Goal: Transaction & Acquisition: Purchase product/service

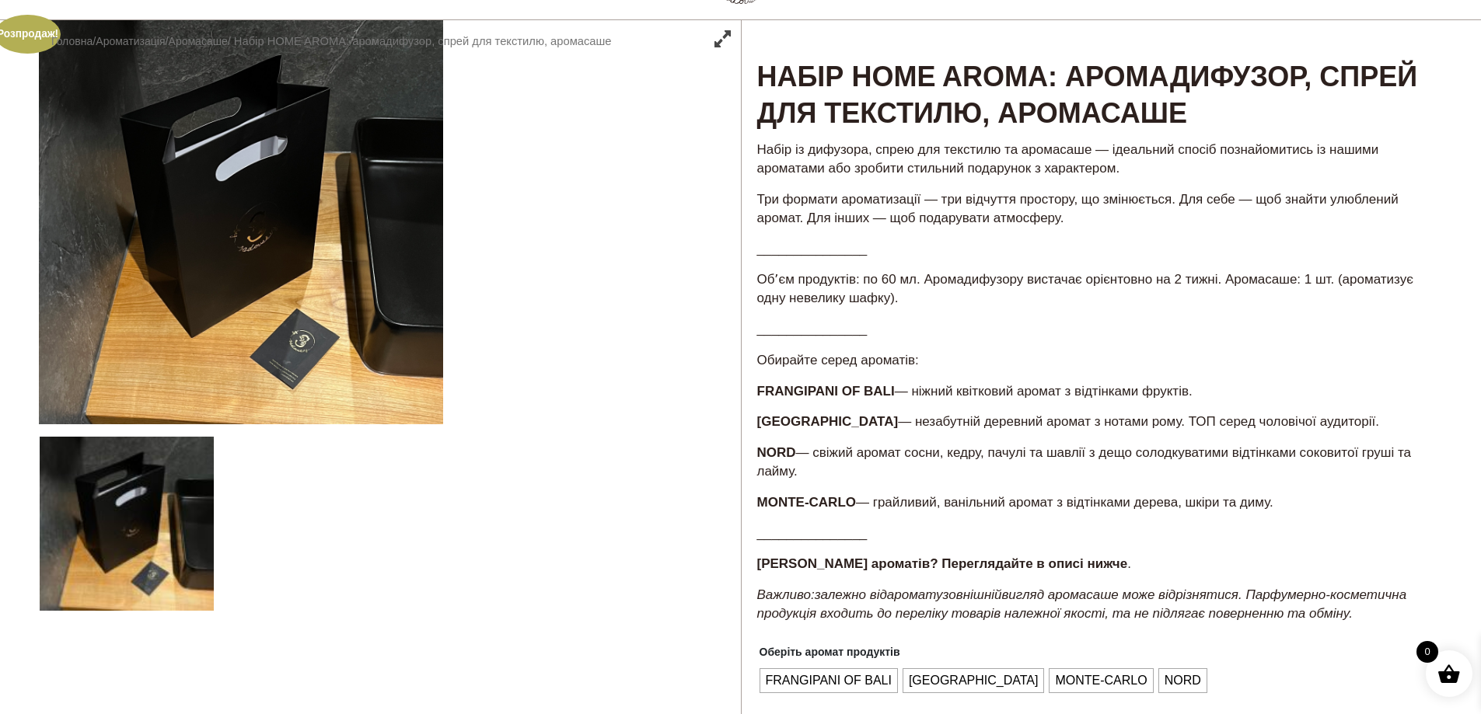
scroll to position [233, 0]
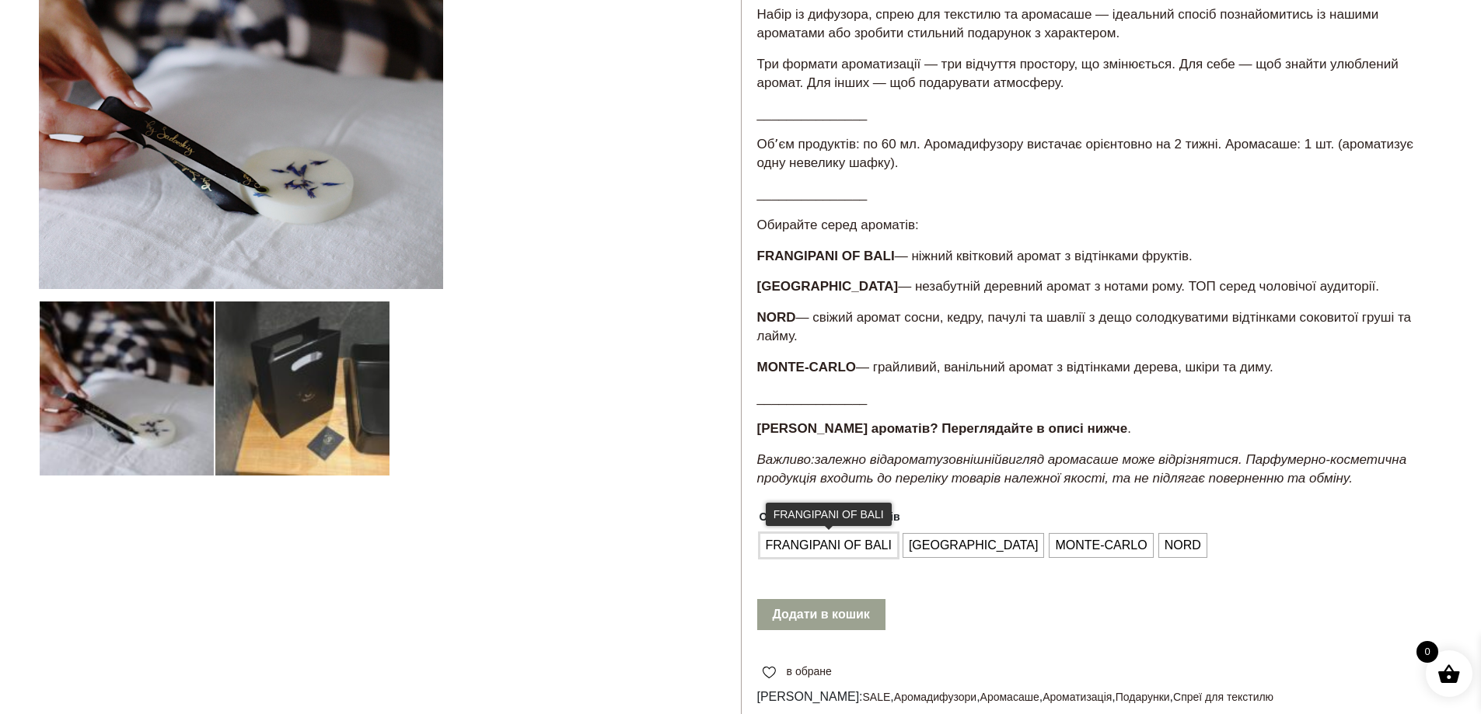
click at [857, 546] on span "FRANGIPANI OF BALI" at bounding box center [829, 545] width 134 height 25
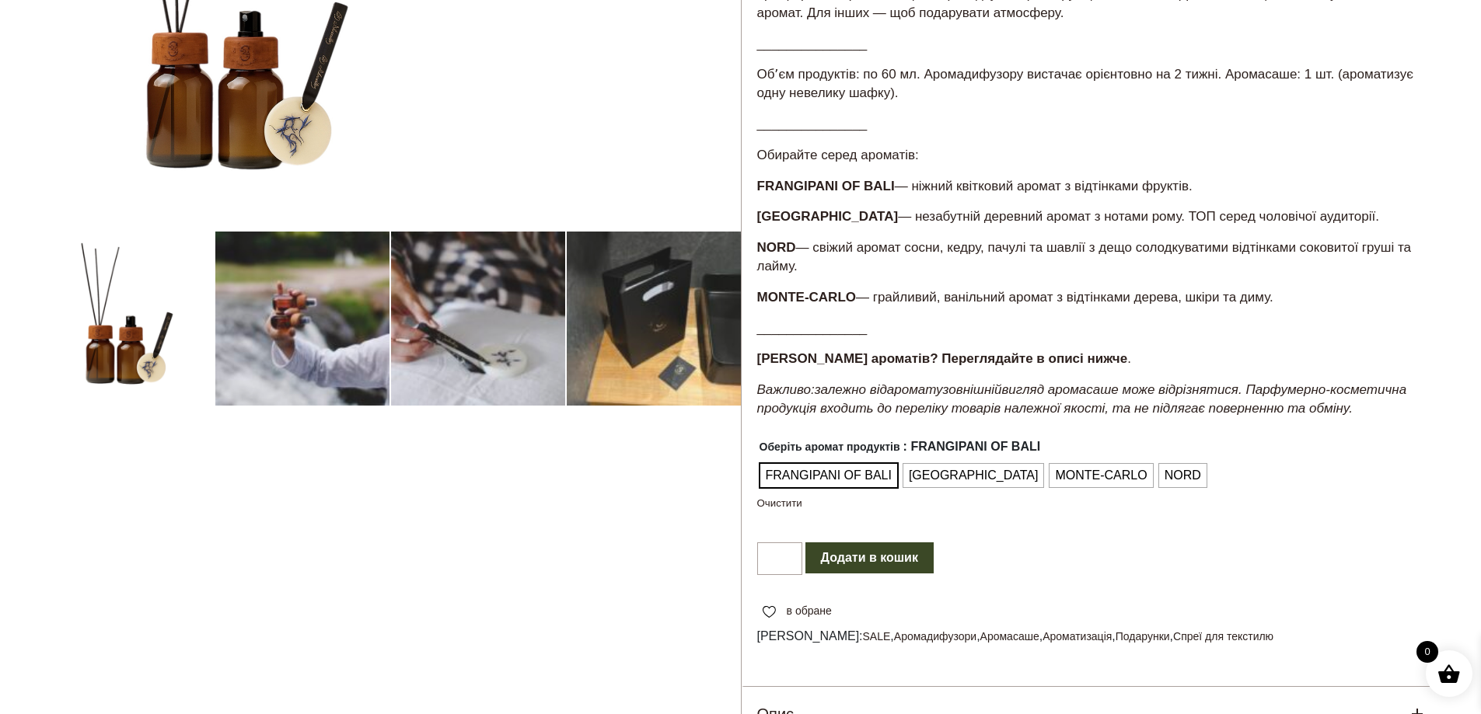
scroll to position [239, 0]
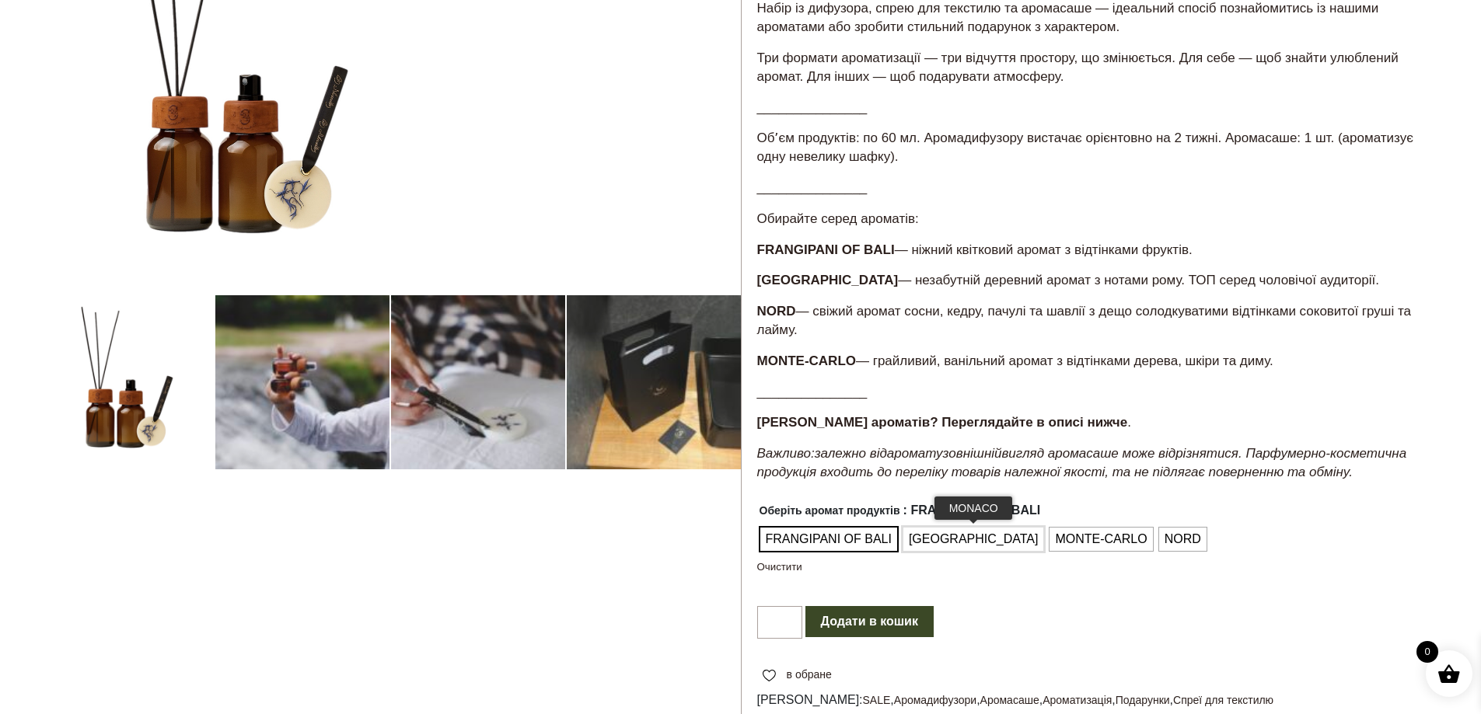
click at [895, 617] on button "Додати в кошик" at bounding box center [869, 621] width 128 height 31
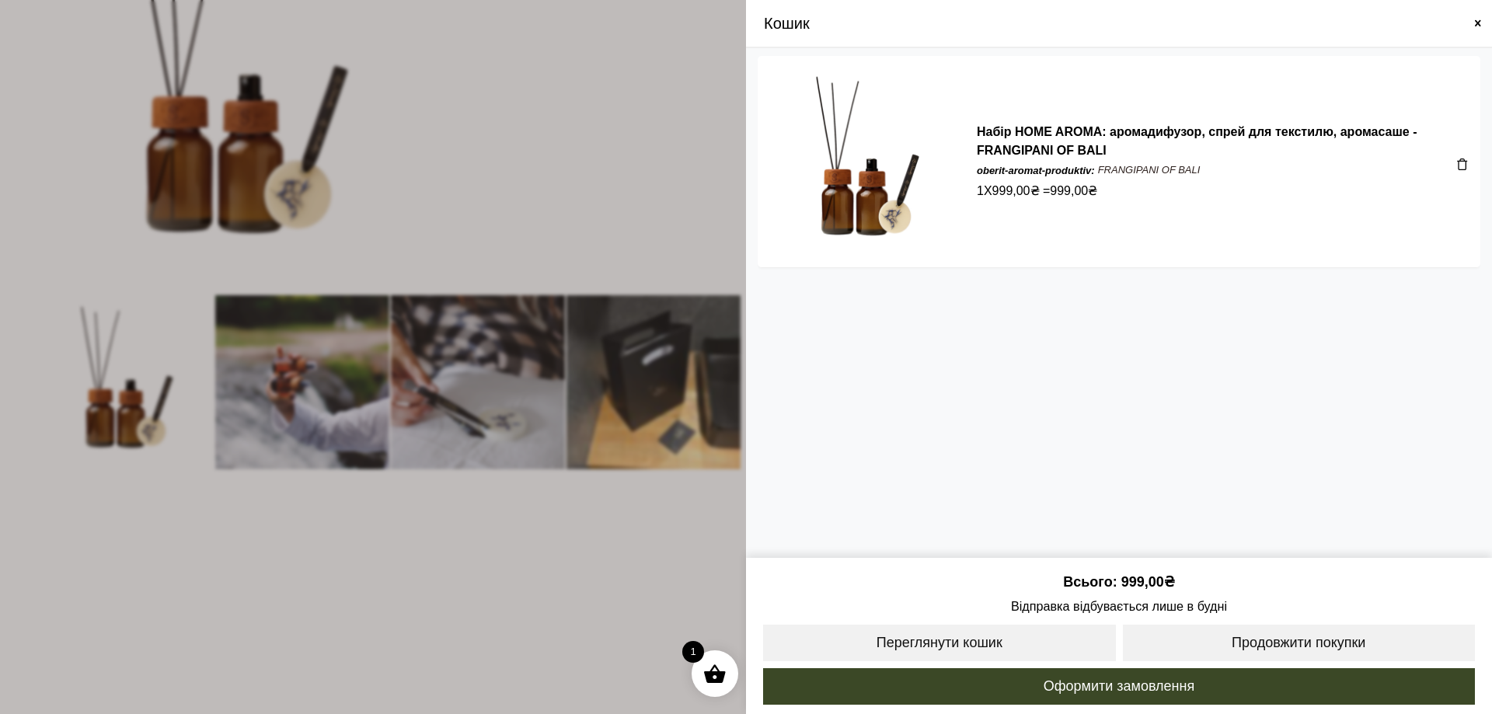
click at [209, 270] on span at bounding box center [746, 357] width 1492 height 714
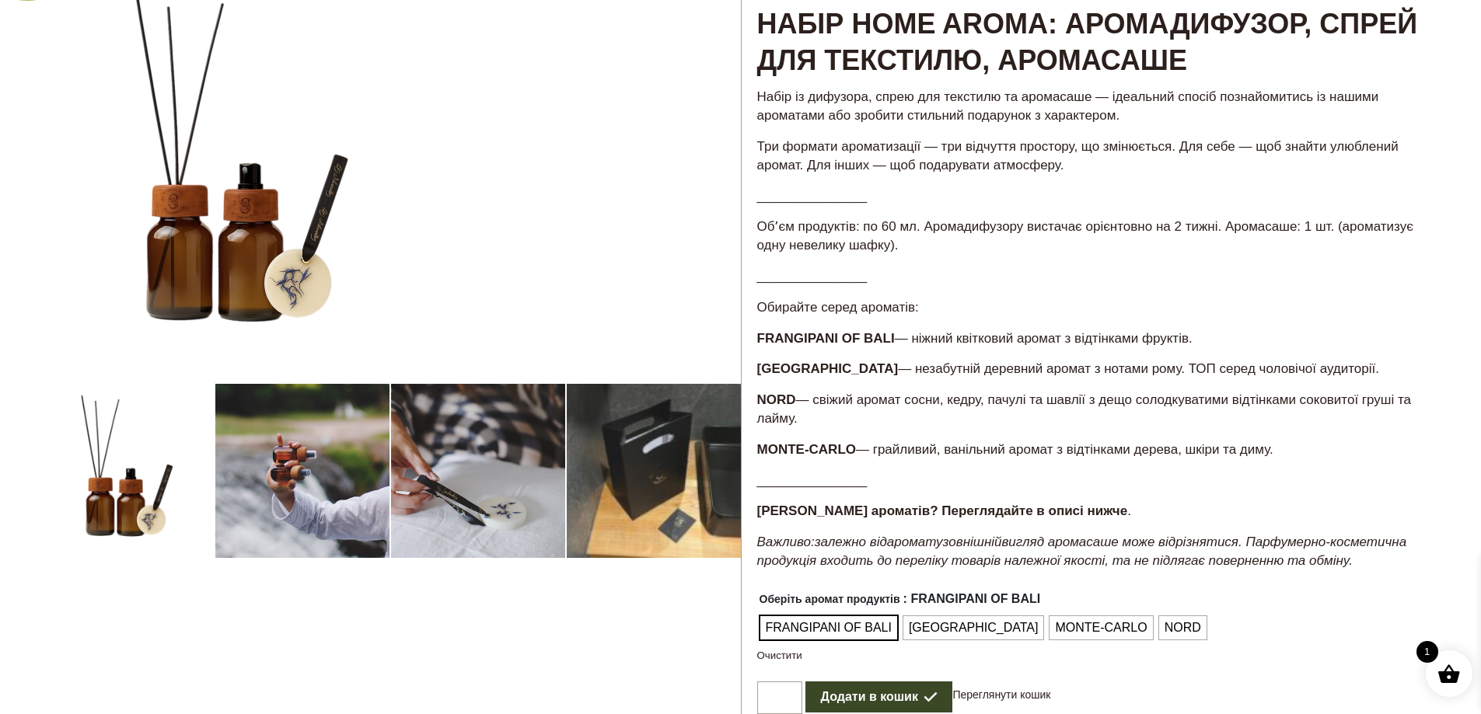
scroll to position [0, 0]
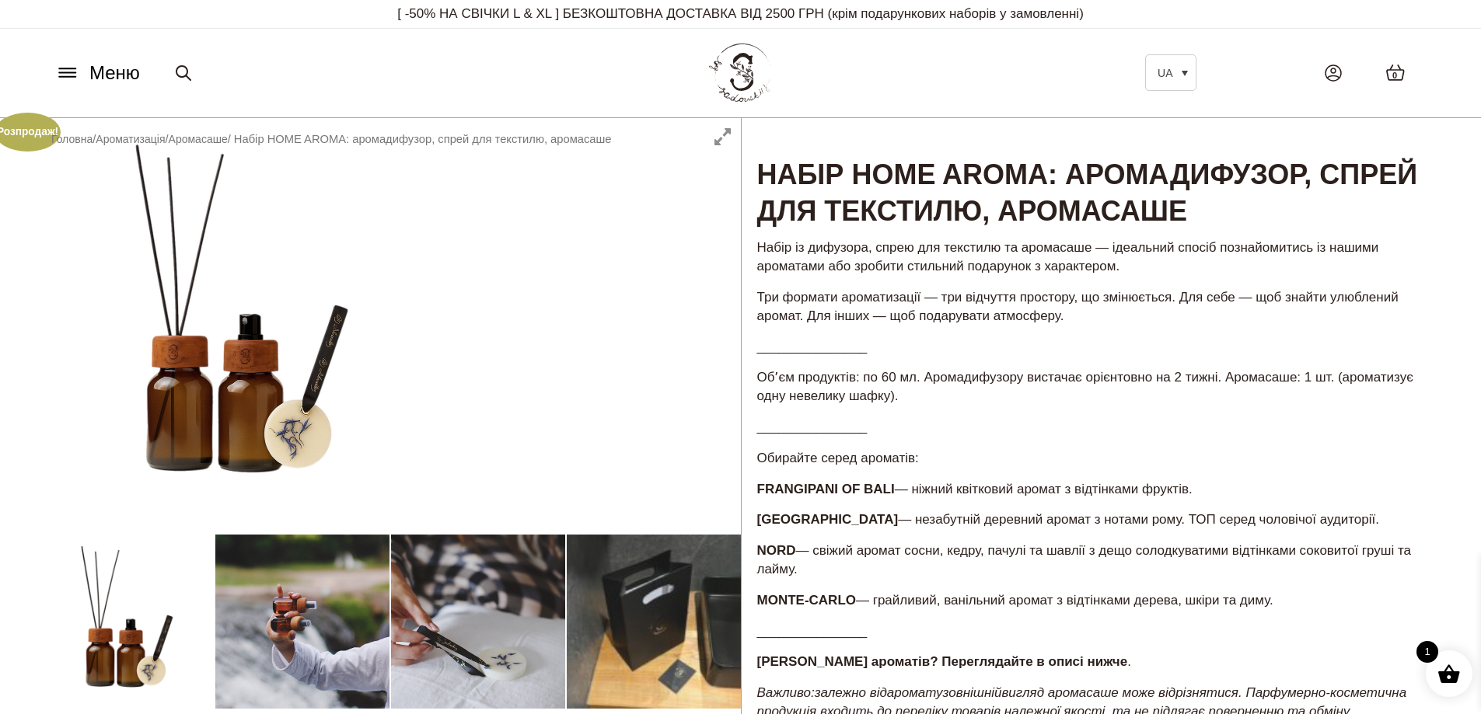
click at [569, 12] on p "[ -50% НА СВІЧКИ L & XL ] БЕЗКОШТОВНА ДОСТАВКА ВІД 2500 ГРН (крім подарункових …" at bounding box center [741, 14] width 1380 height 28
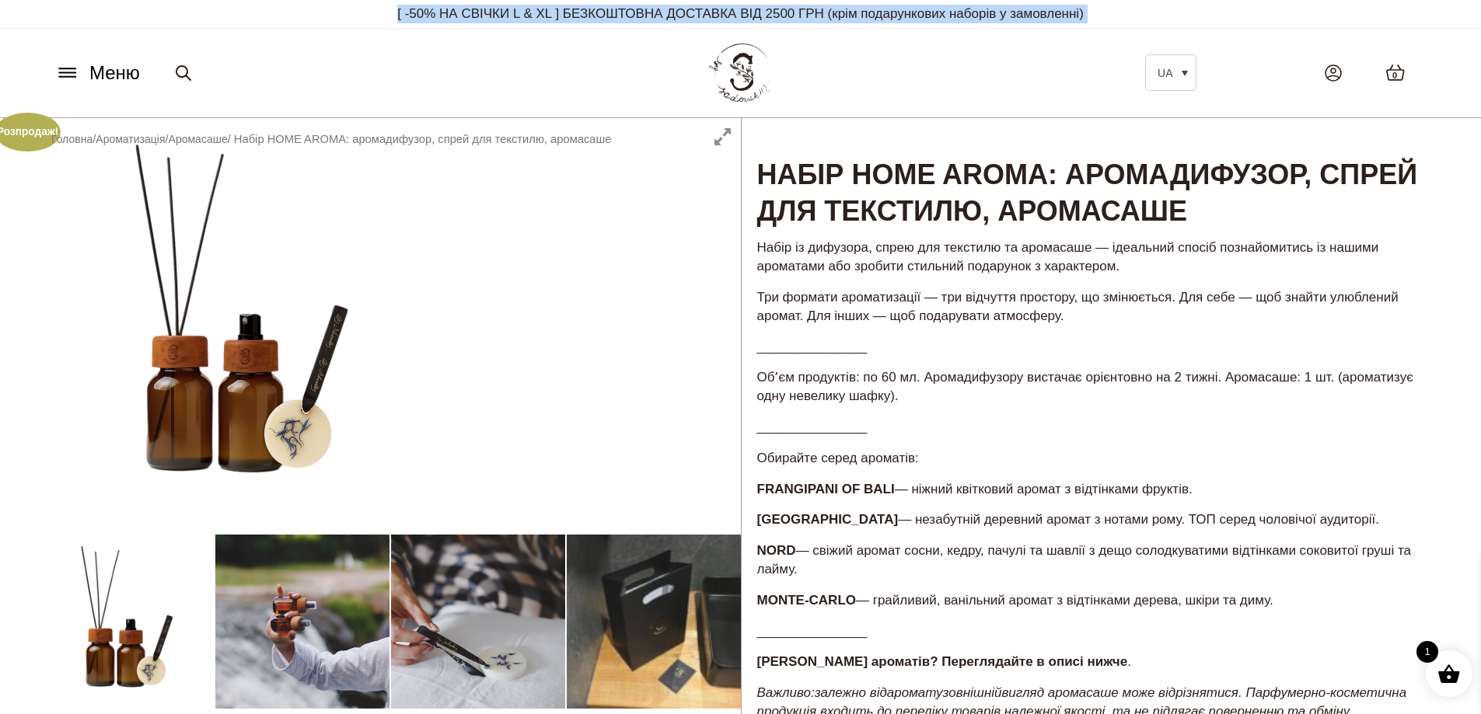
click at [569, 12] on p "[ -50% НА СВІЧКИ L & XL ] БЕЗКОШТОВНА ДОСТАВКА ВІД 2500 ГРН (крім подарункових …" at bounding box center [741, 14] width 1380 height 28
click at [726, 19] on p "[ -50% НА СВІЧКИ L & XL ] БЕЗКОШТОВНА ДОСТАВКА ВІД 2500 ГРН (крім подарункових …" at bounding box center [741, 14] width 1380 height 28
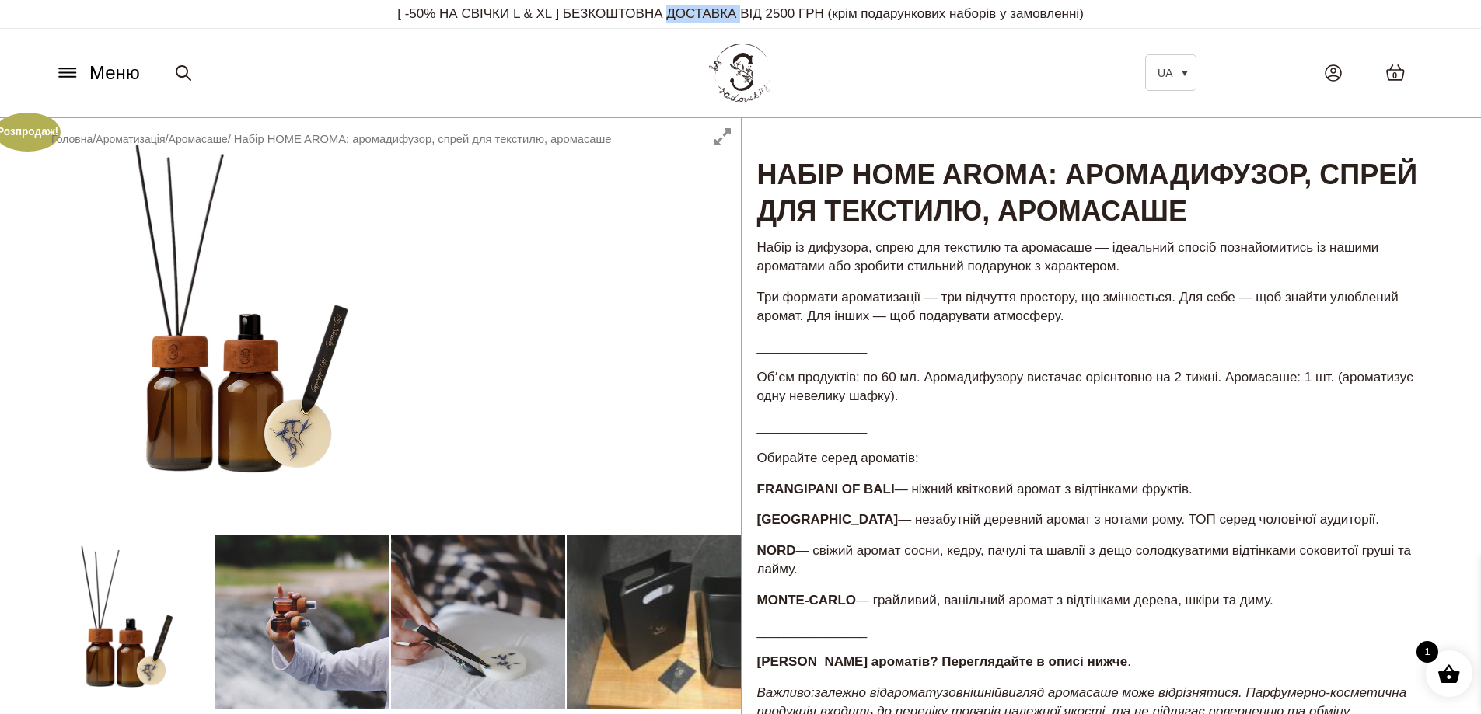
click at [726, 19] on p "[ -50% НА СВІЧКИ L & XL ] БЕЗКОШТОВНА ДОСТАВКА ВІД 2500 ГРН (крім подарункових …" at bounding box center [741, 14] width 1380 height 28
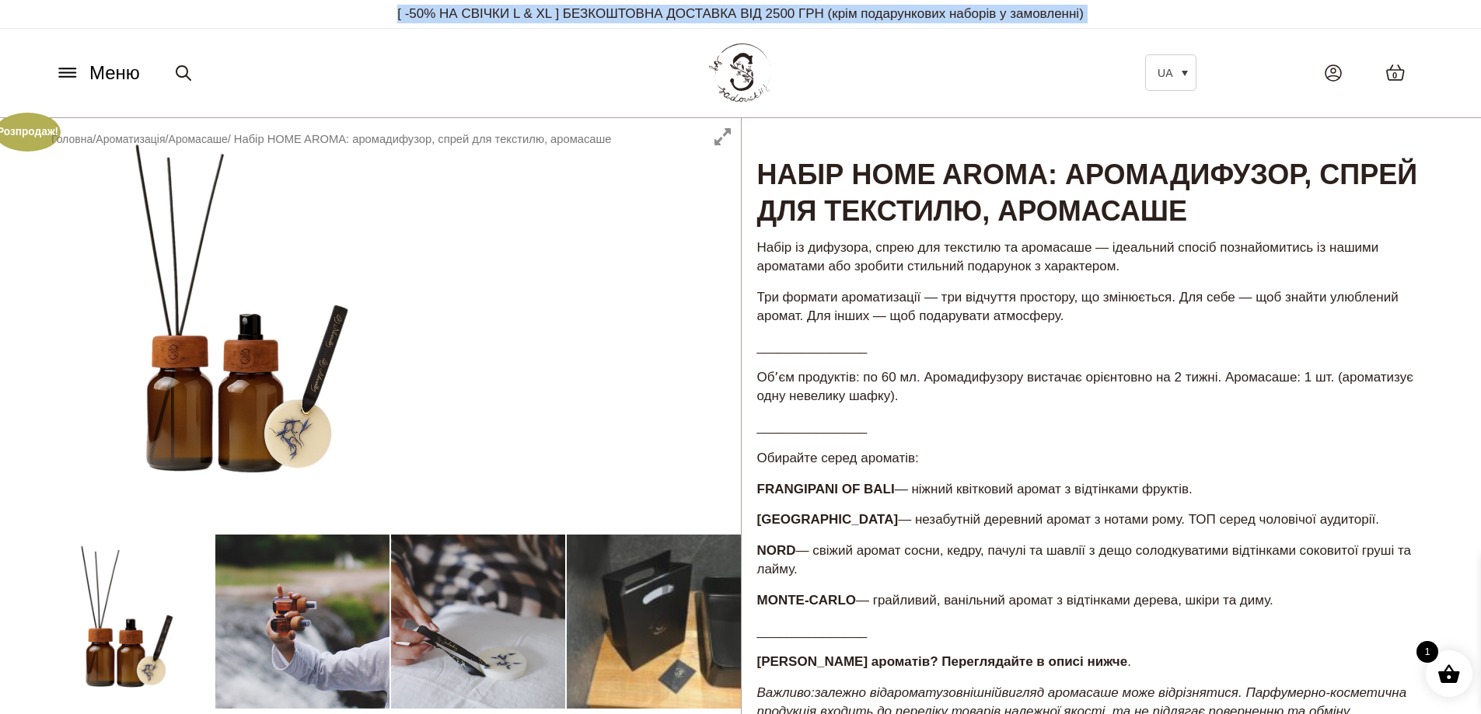
click at [726, 19] on p "[ -50% НА СВІЧКИ L & XL ] БЕЗКОШТОВНА ДОСТАВКА ВІД 2500 ГРН (крім подарункових …" at bounding box center [741, 14] width 1380 height 28
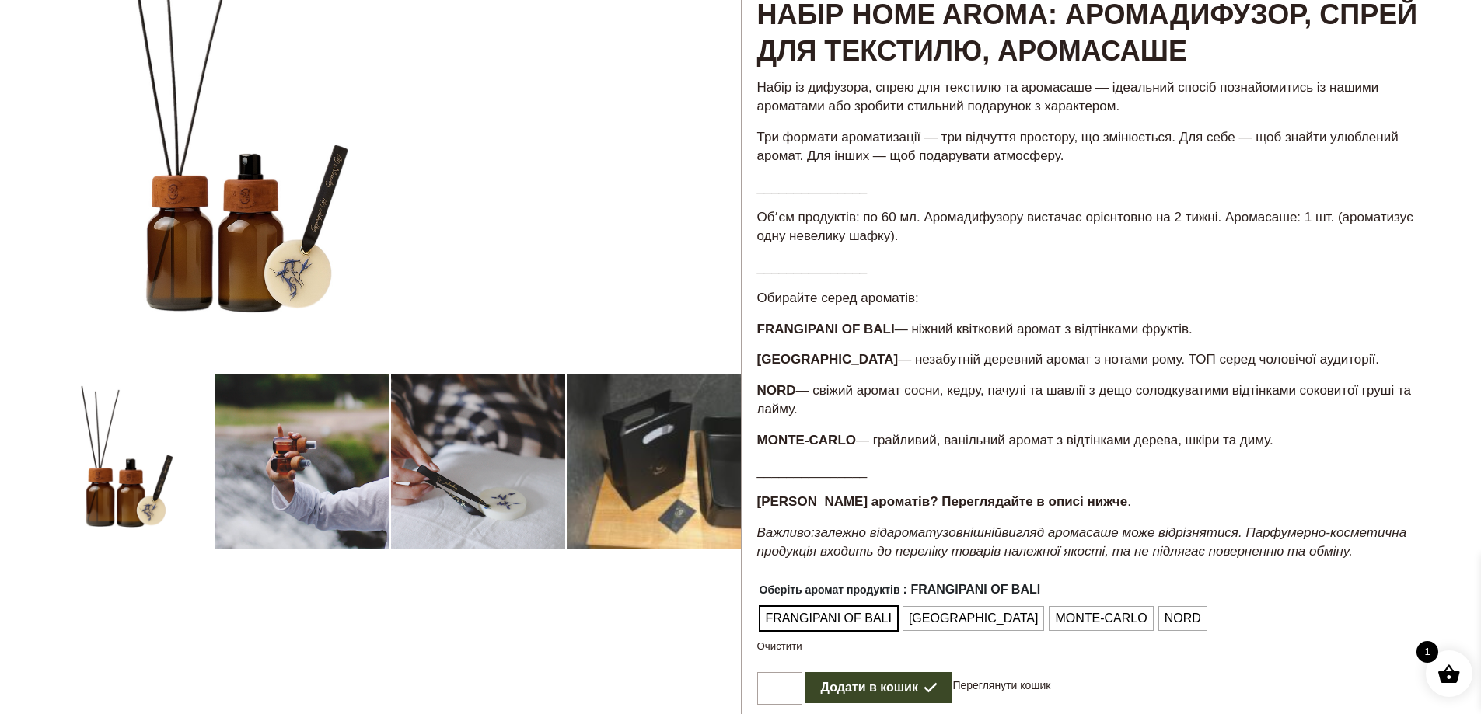
scroll to position [700, 0]
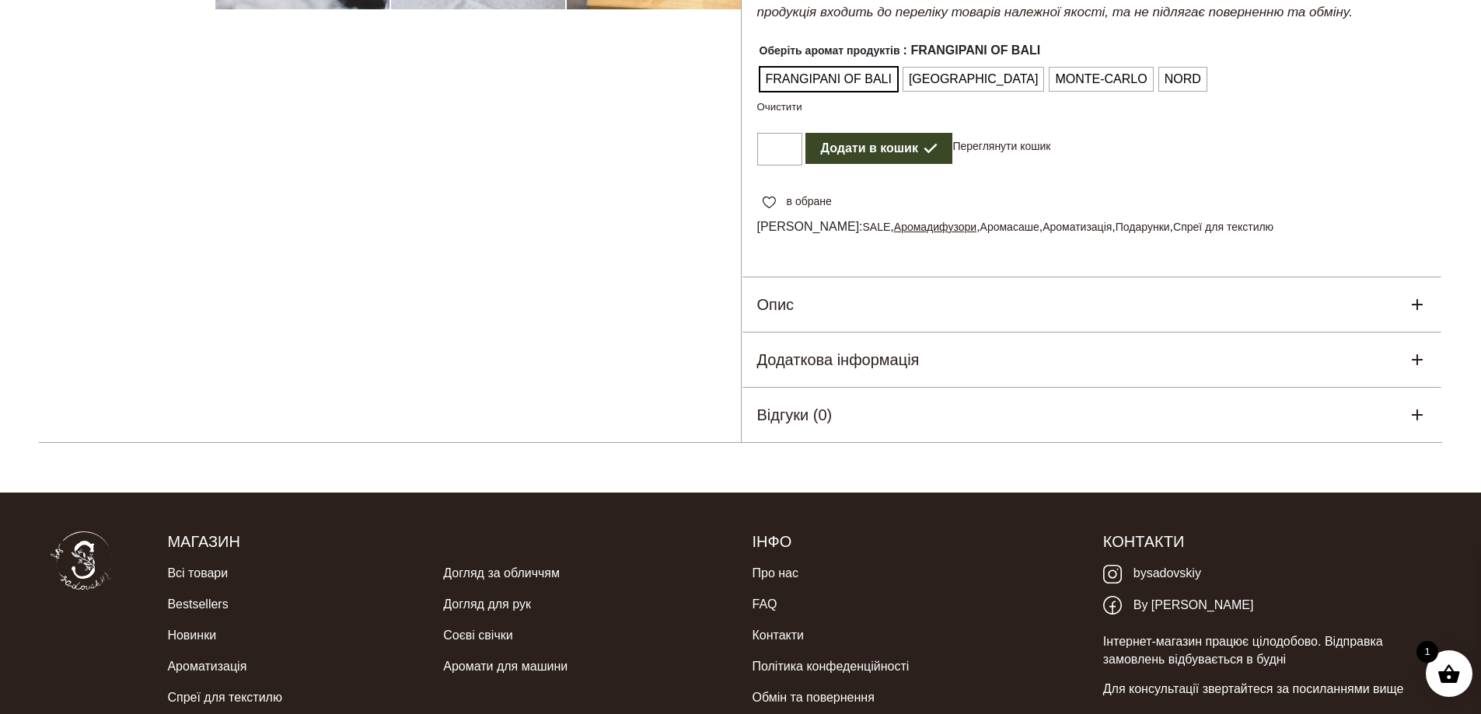
click at [894, 225] on link "Аромадифузори" at bounding box center [935, 227] width 82 height 12
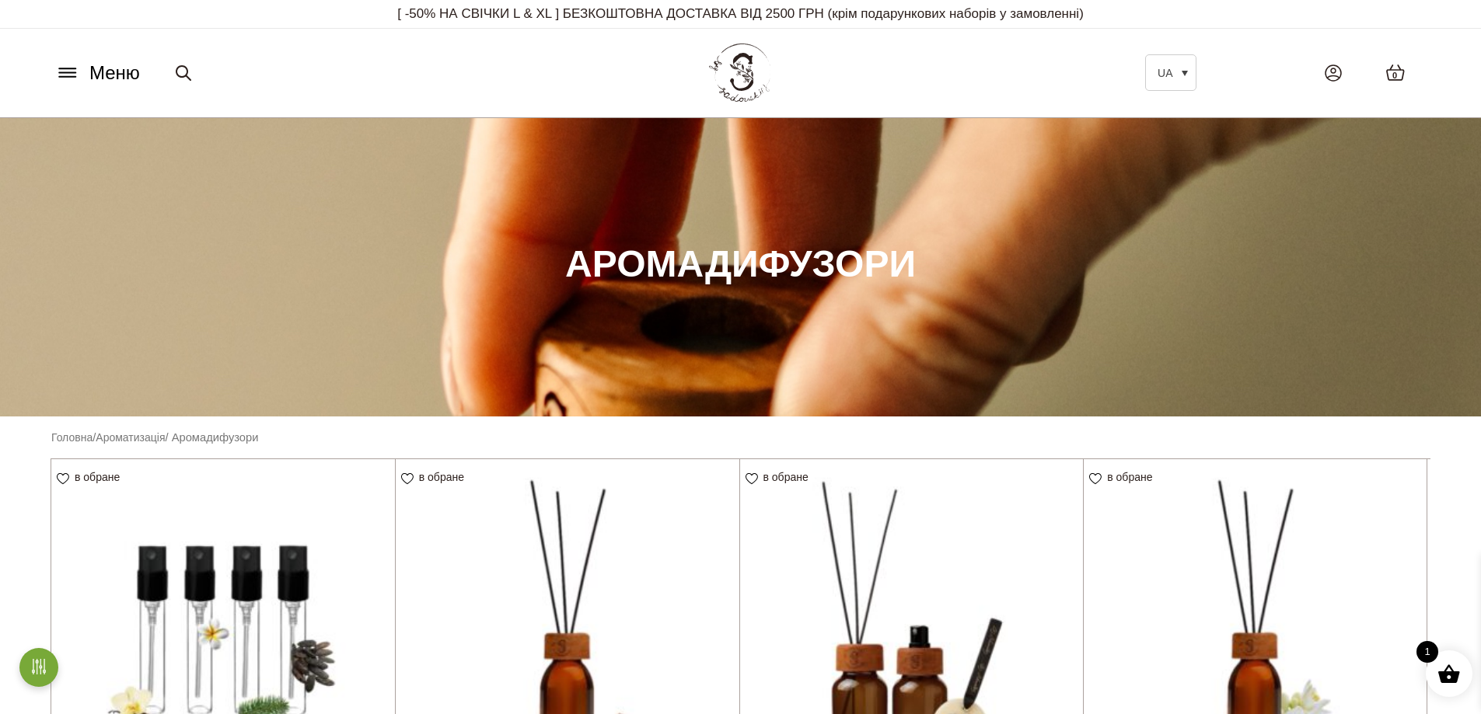
click at [101, 73] on span "Меню" at bounding box center [114, 73] width 51 height 28
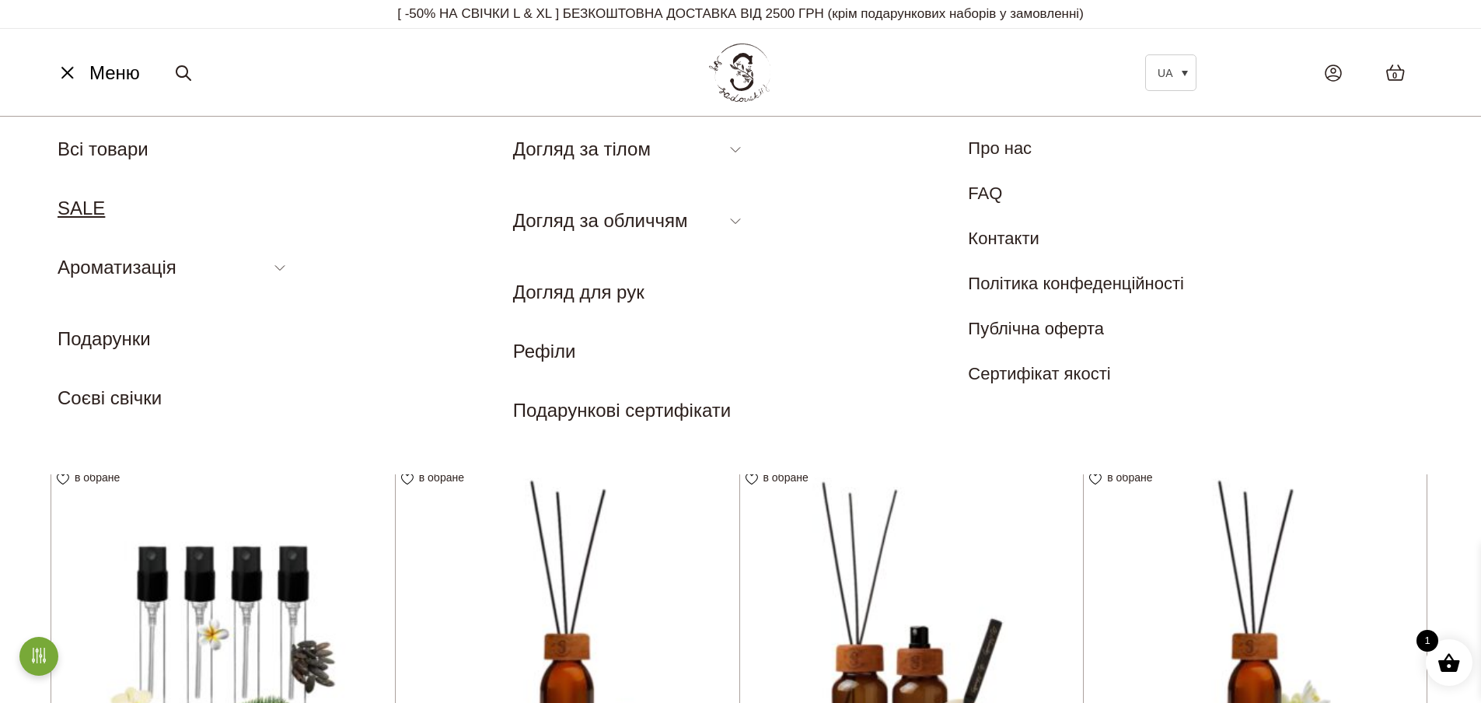
click at [99, 202] on link "SALE" at bounding box center [81, 207] width 47 height 21
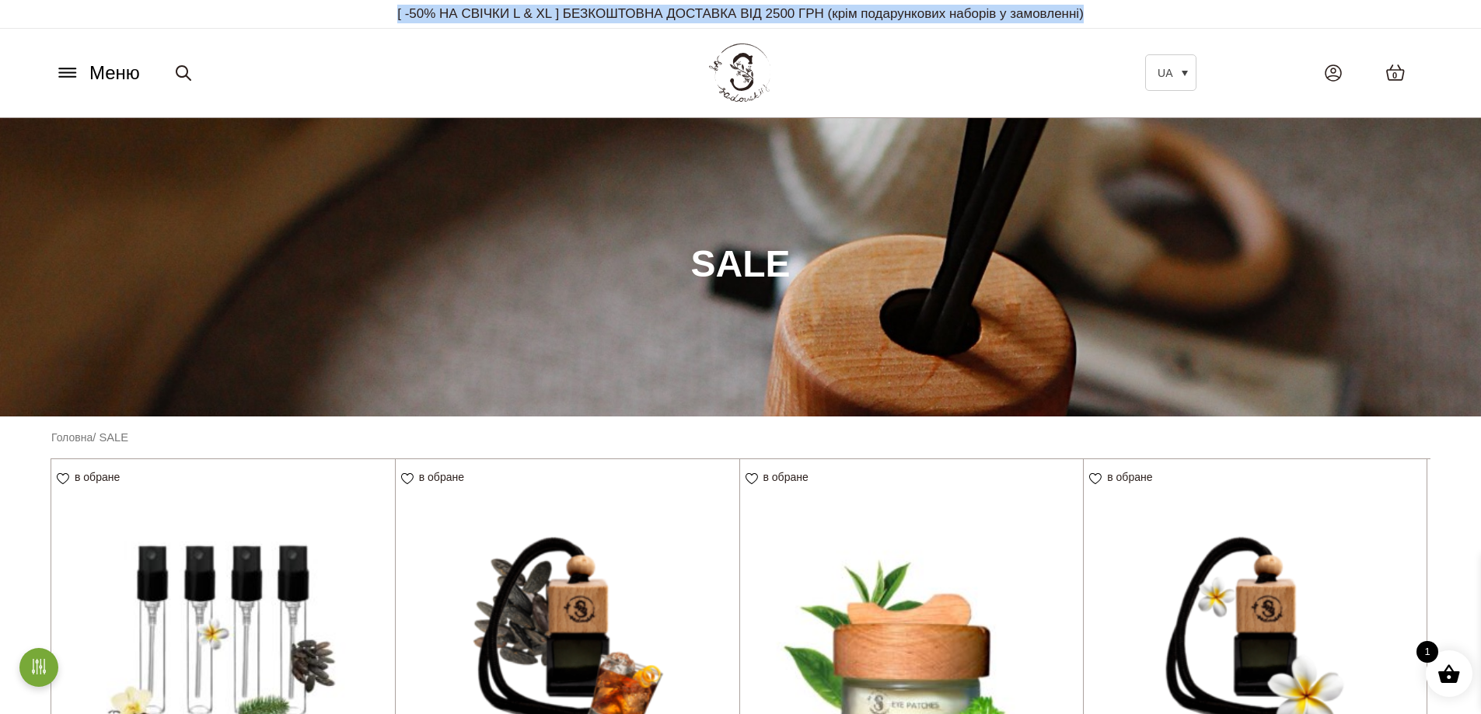
drag, startPoint x: 363, startPoint y: 9, endPoint x: 1117, endPoint y: 2, distance: 754.0
click at [1117, 2] on p "[ -50% НА СВІЧКИ L & XL ] БЕЗКОШТОВНА ДОСТАВКА ВІД 2500 ГРН (крім подарункових …" at bounding box center [741, 14] width 1380 height 28
click at [1114, 9] on p "[ -50% НА СВІЧКИ L & XL ] БЕЗКОШТОВНА ДОСТАВКА ВІД 2500 ГРН (крім подарункових …" at bounding box center [741, 14] width 1380 height 28
